Goal: Task Accomplishment & Management: Manage account settings

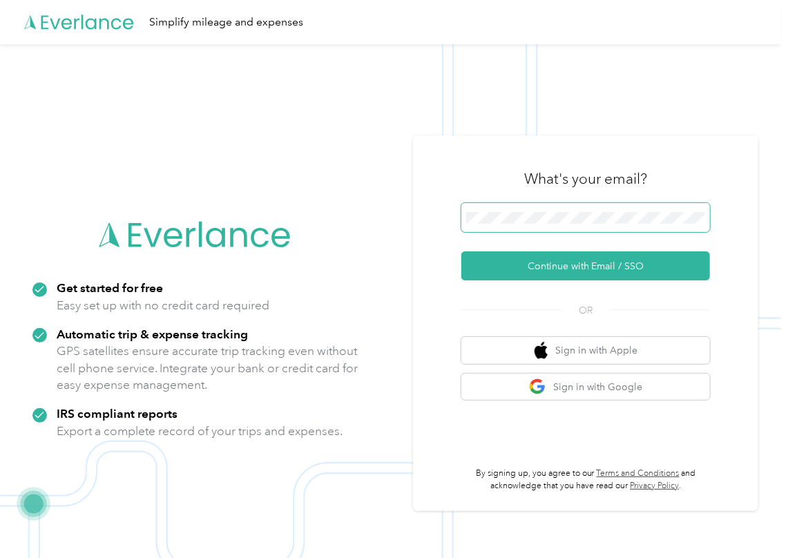
click at [537, 222] on span at bounding box center [586, 217] width 249 height 29
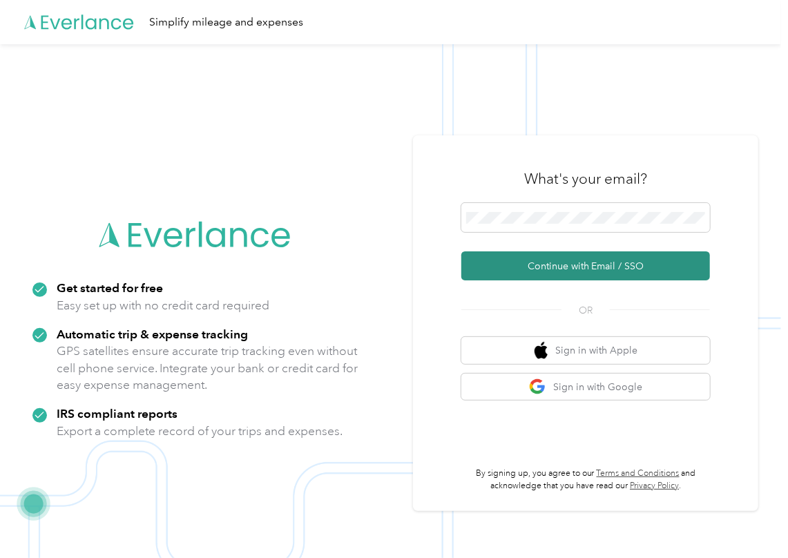
click at [488, 263] on button "Continue with Email / SSO" at bounding box center [586, 266] width 249 height 29
click at [495, 265] on button "Continue with Email / SSO" at bounding box center [586, 266] width 249 height 29
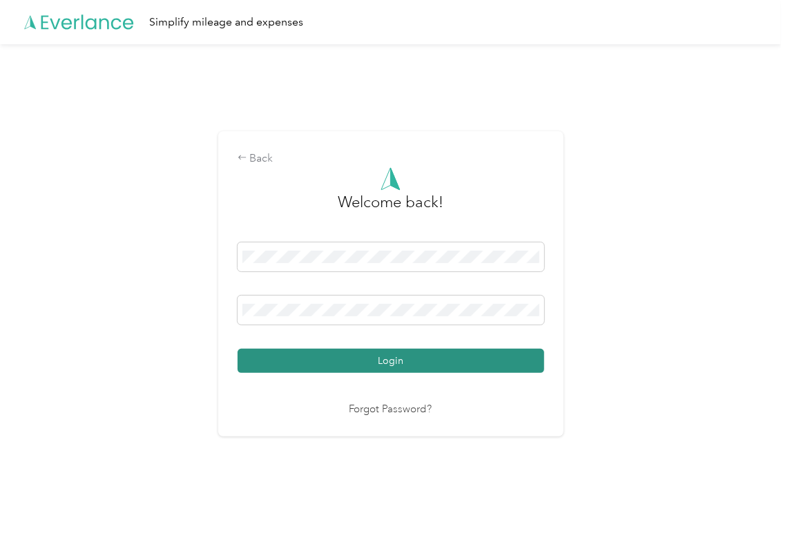
click at [336, 357] on button "Login" at bounding box center [391, 361] width 307 height 24
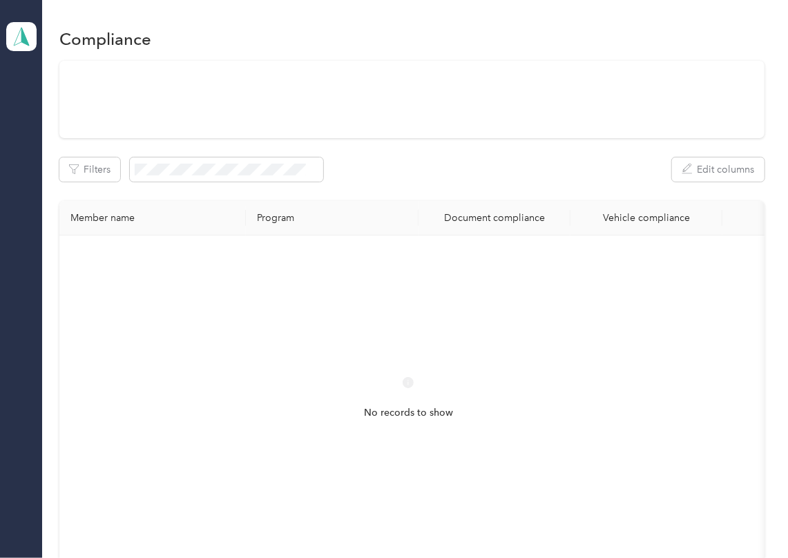
click at [401, 155] on div "Filters Edit columns Member name Program Document compliance Vehicle compliance…" at bounding box center [412, 324] width 706 height 527
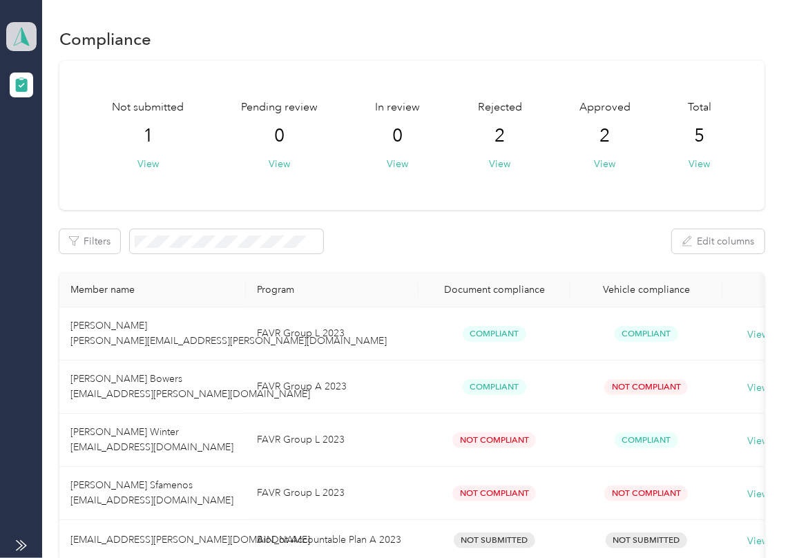
click at [14, 39] on icon at bounding box center [21, 36] width 21 height 19
click at [57, 147] on div "Log out" at bounding box center [44, 145] width 53 height 15
